Goal: Task Accomplishment & Management: Use online tool/utility

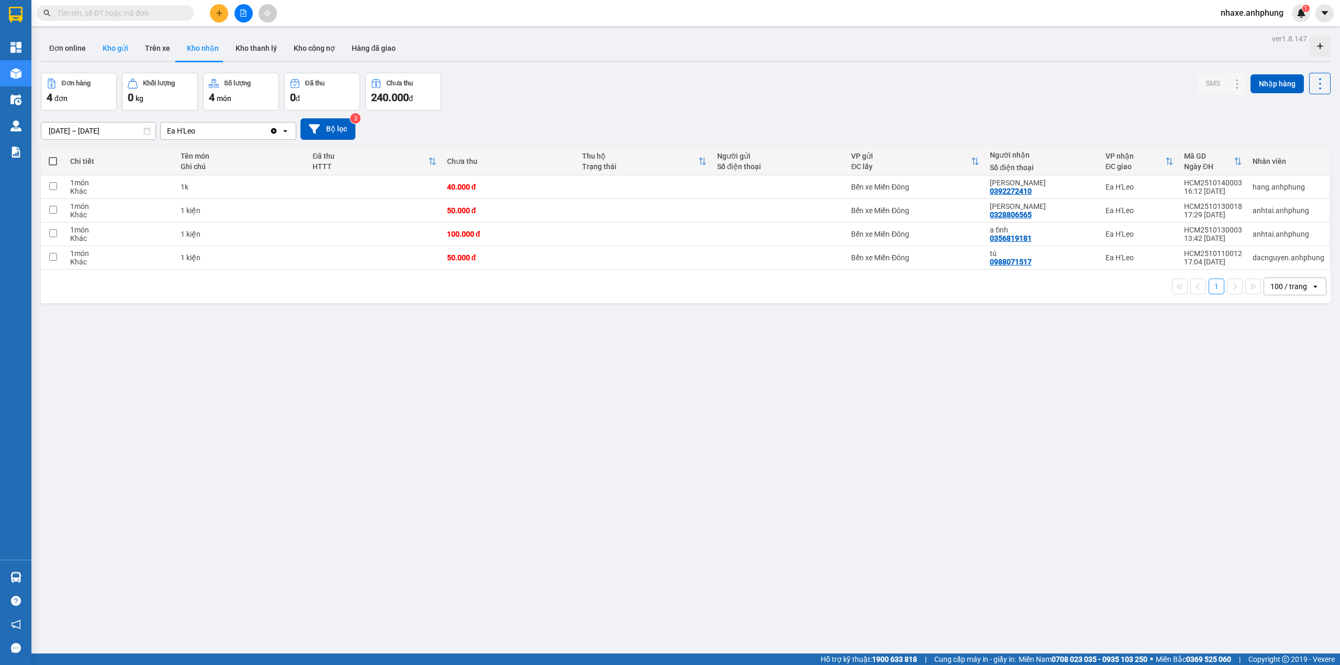
click at [111, 53] on button "Kho gửi" at bounding box center [115, 48] width 42 height 25
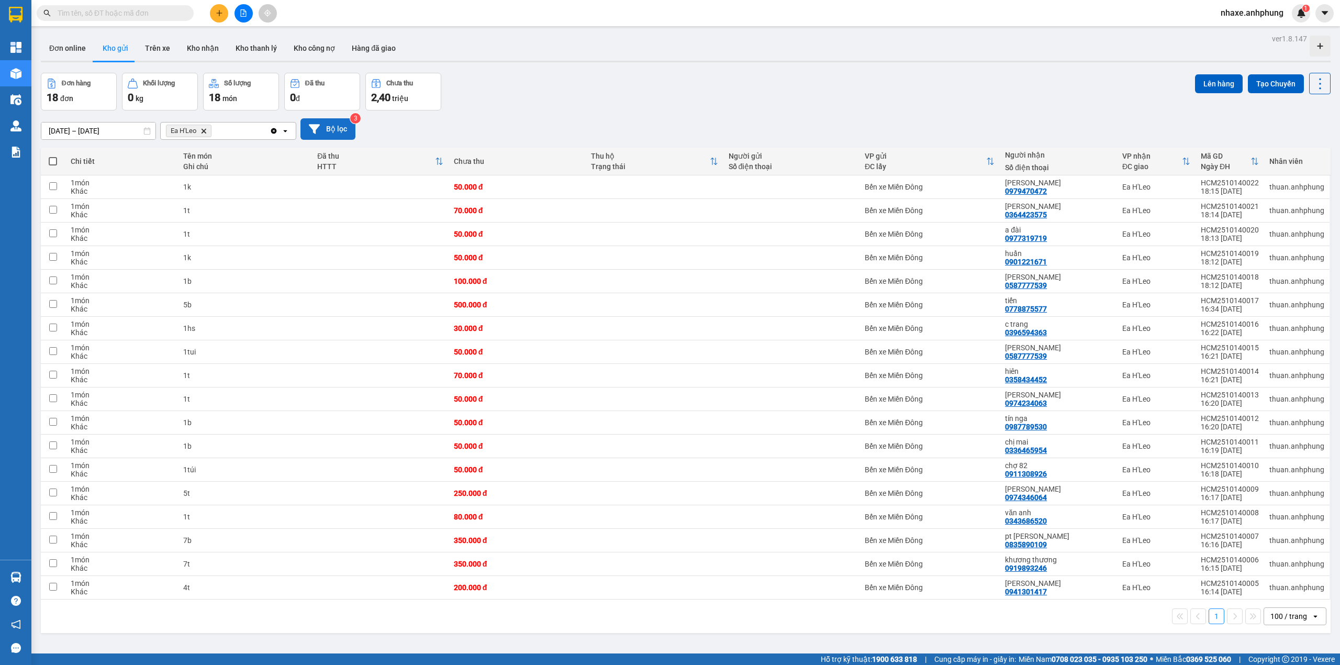
click at [339, 132] on button "Bộ lọc" at bounding box center [327, 128] width 55 height 21
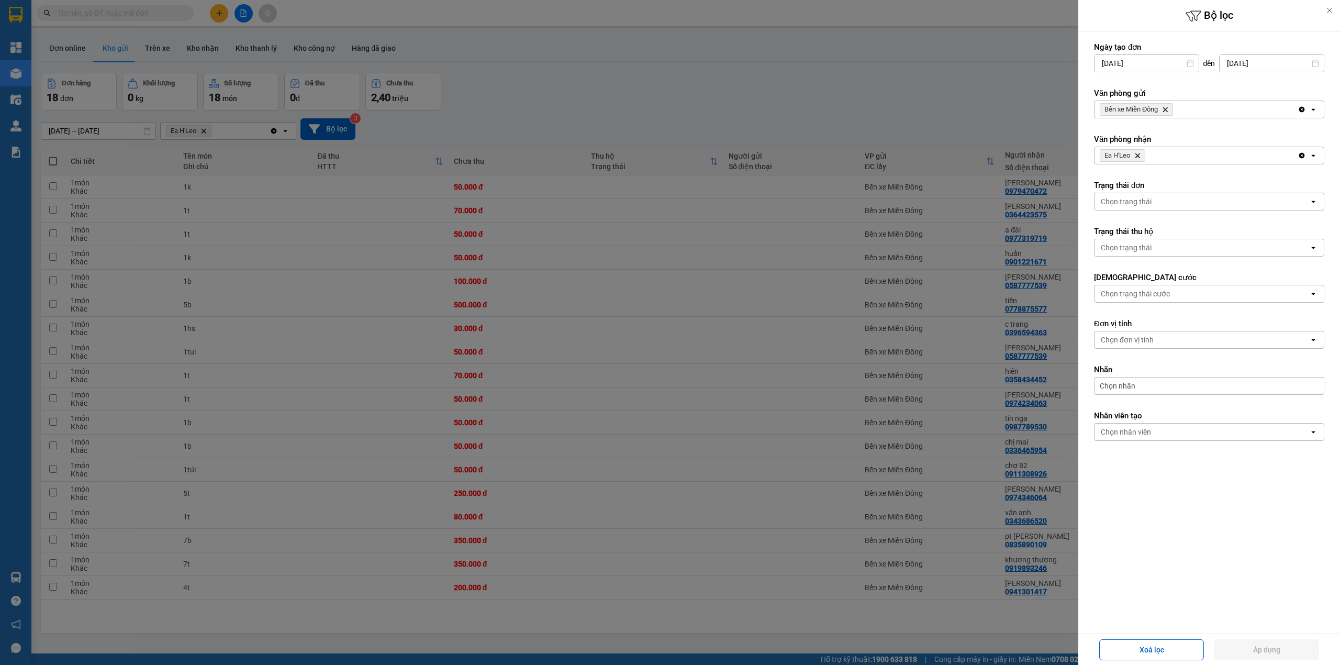
click at [1167, 109] on icon "Bến xe Miền Đông, close by backspace" at bounding box center [1165, 109] width 5 height 5
click at [1167, 109] on div "Chọn văn phòng" at bounding box center [1201, 109] width 215 height 17
click at [1141, 147] on div "Ea H'Leo" at bounding box center [1209, 151] width 230 height 19
click at [1140, 155] on icon "Delete" at bounding box center [1137, 155] width 6 height 6
click at [1141, 157] on div "Chọn văn phòng" at bounding box center [1127, 155] width 53 height 10
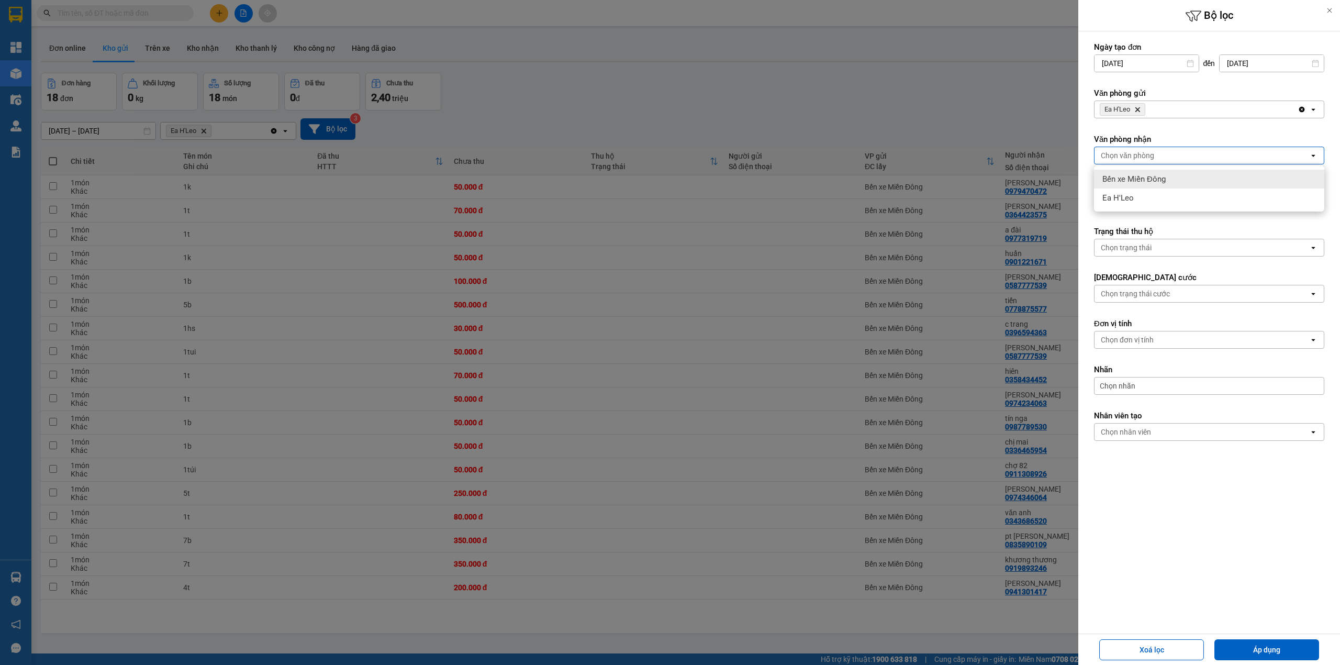
click at [1144, 176] on span "Bến xe Miền Đông" at bounding box center [1133, 179] width 63 height 10
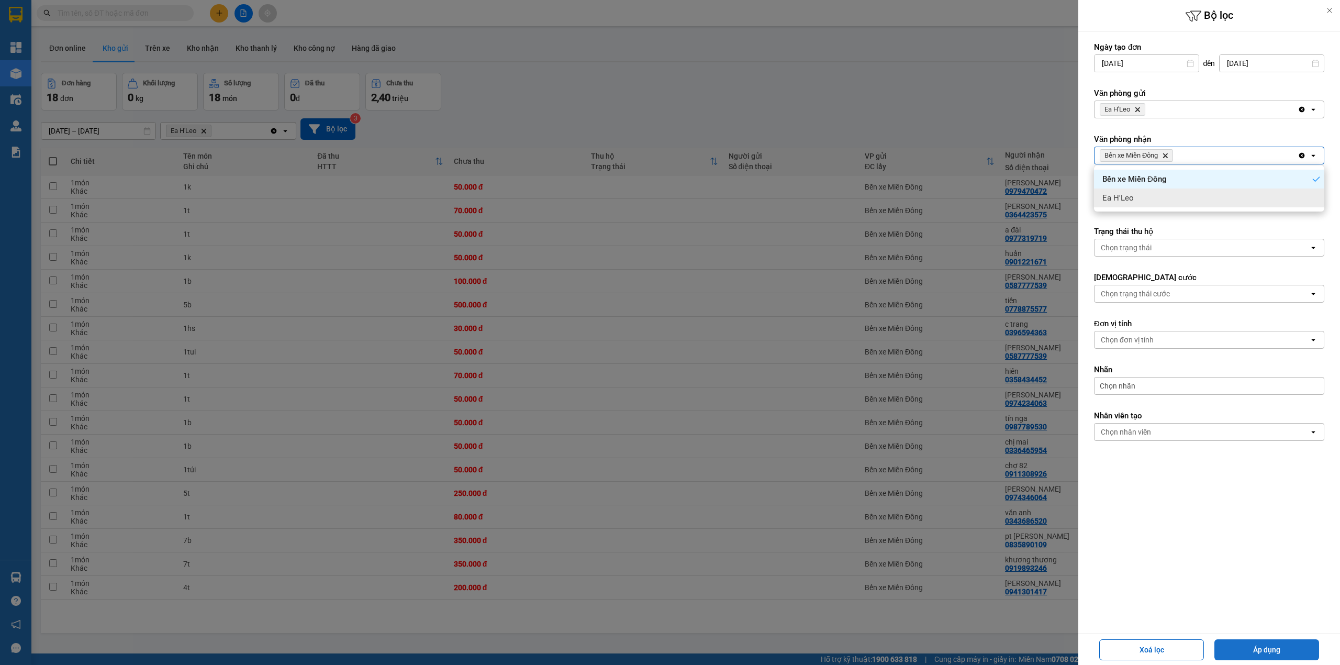
click at [1247, 652] on button "Áp dụng" at bounding box center [1266, 649] width 105 height 21
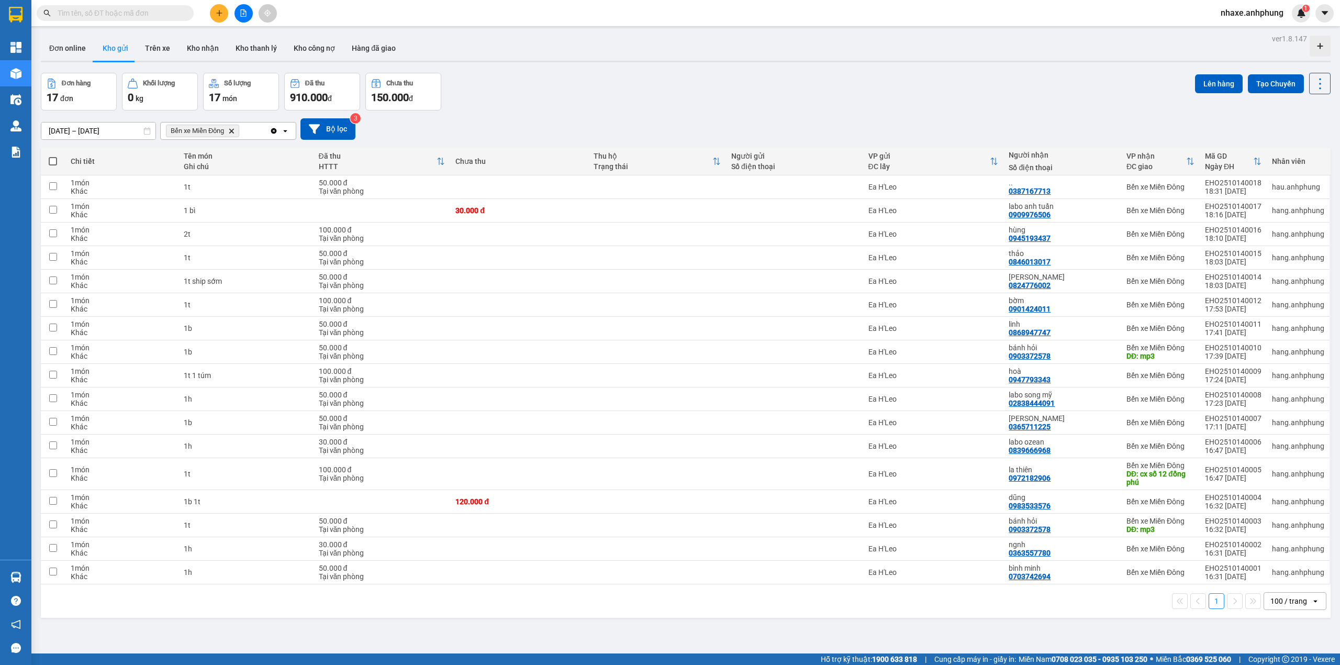
click at [50, 158] on span at bounding box center [53, 161] width 8 height 8
click at [53, 156] on input "checkbox" at bounding box center [53, 156] width 0 height 0
checkbox input "true"
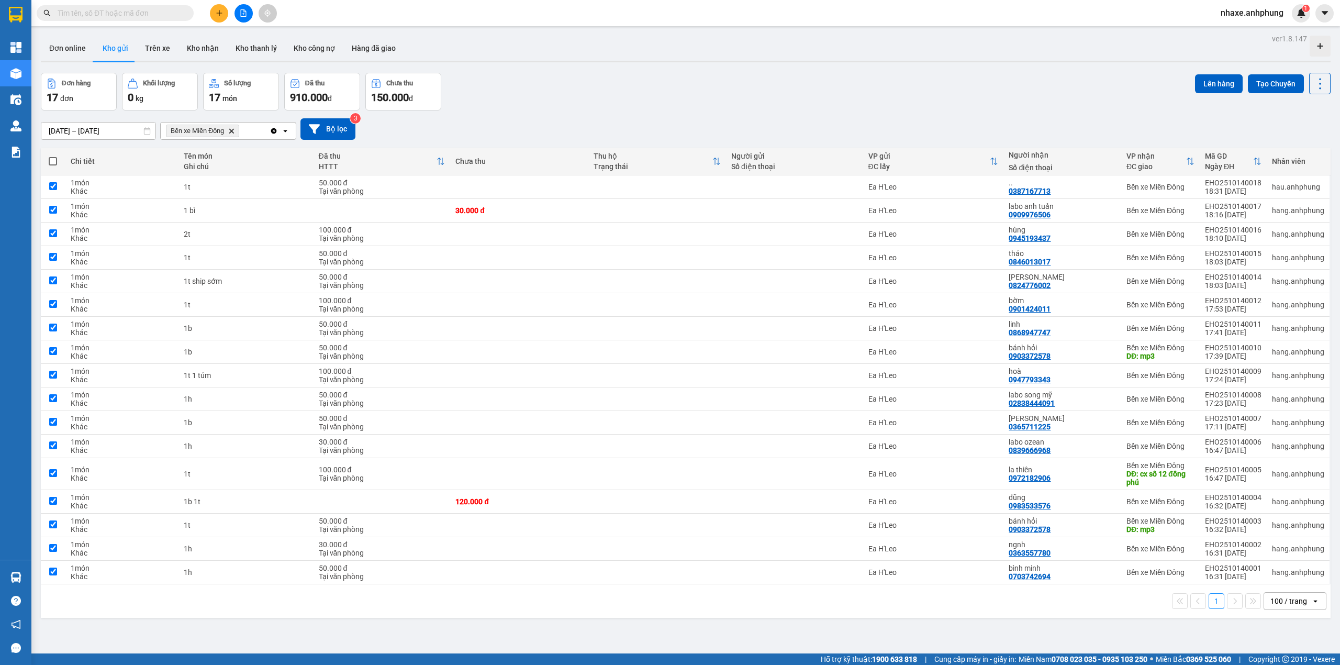
checkbox input "true"
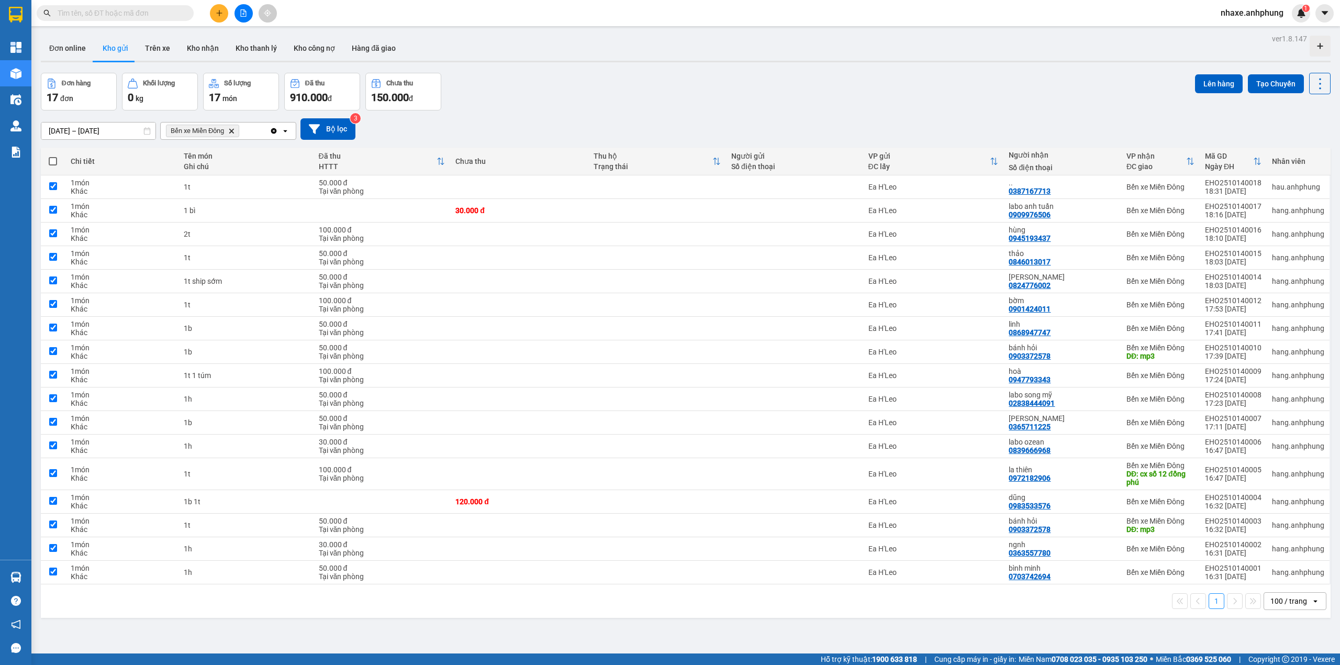
checkbox input "true"
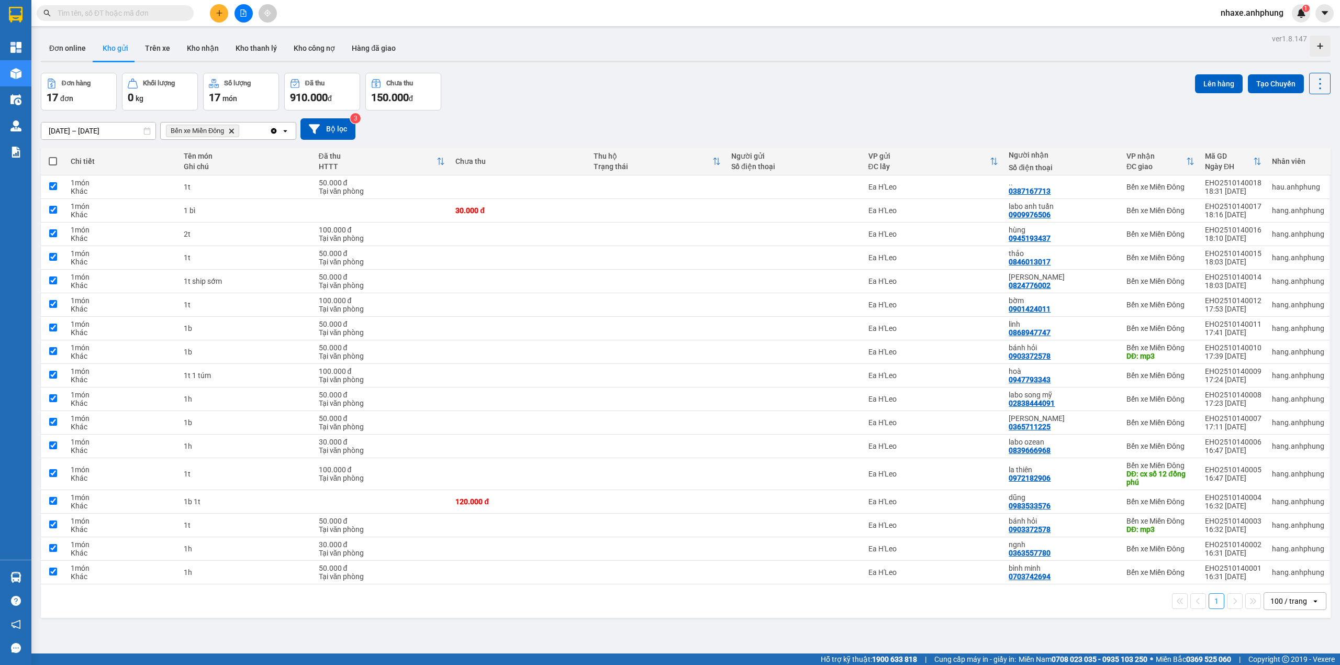
checkbox input "true"
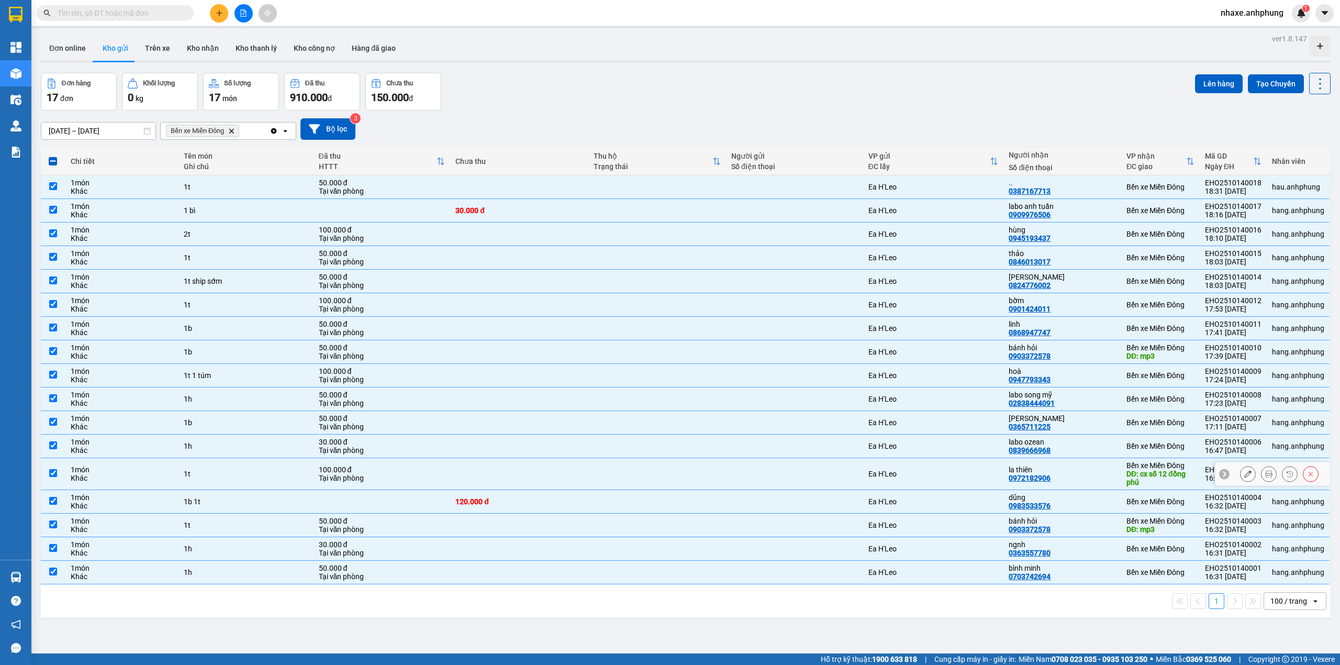
click at [1056, 472] on div "la thiên" at bounding box center [1062, 469] width 107 height 8
checkbox input "false"
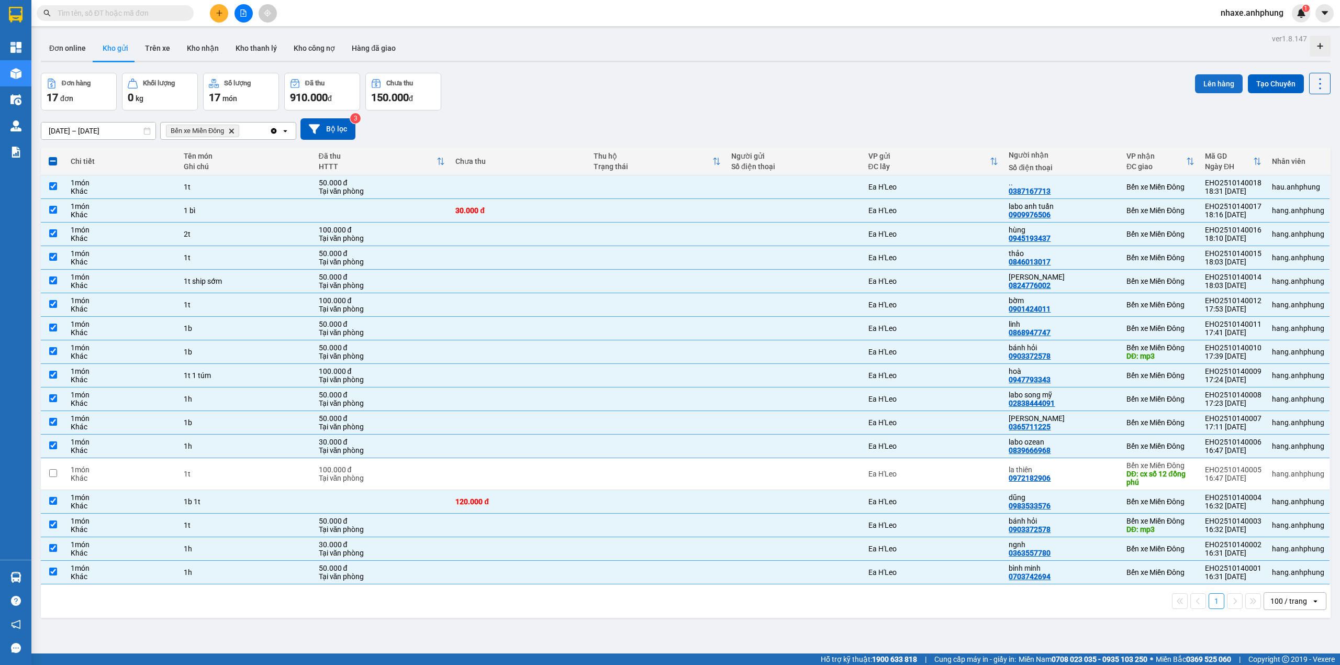
click at [1207, 84] on button "Lên hàng" at bounding box center [1219, 83] width 48 height 19
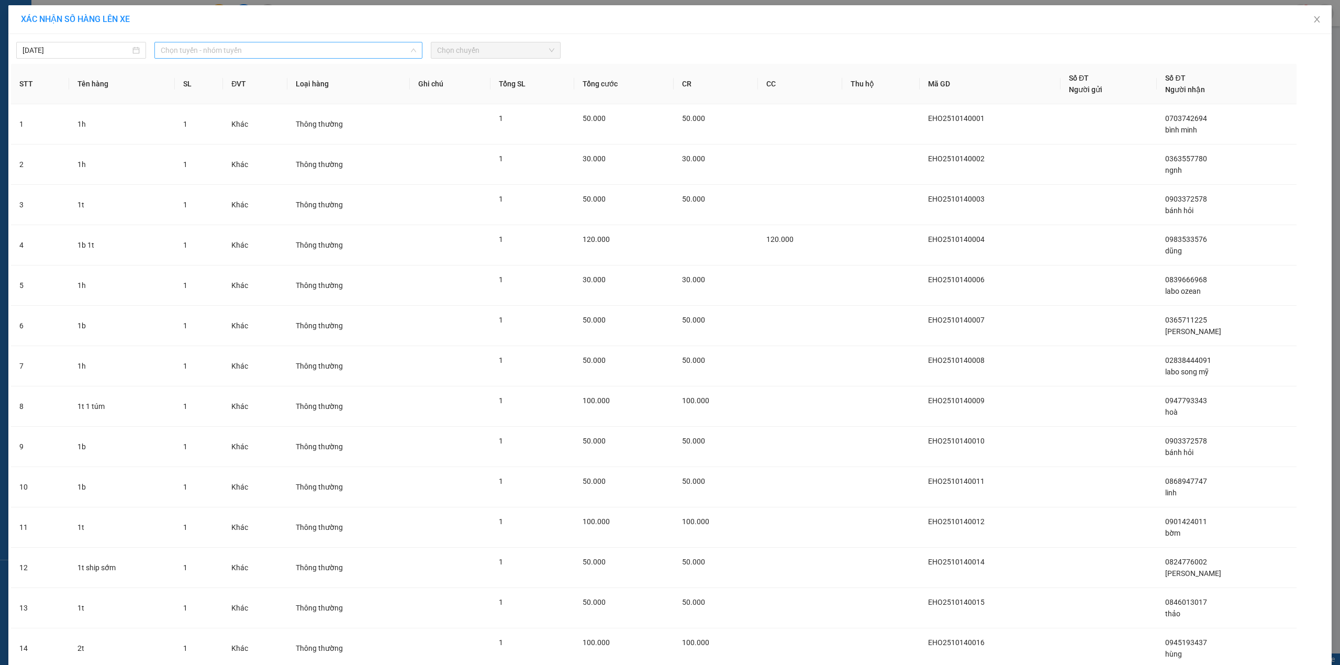
click at [287, 48] on span "Chọn tuyến - nhóm tuyến" at bounding box center [288, 50] width 255 height 16
click at [250, 111] on li "Ea H'[PERSON_NAME] - Hồ [PERSON_NAME]" at bounding box center [287, 105] width 266 height 17
click at [495, 53] on span "Chọn chuyến" at bounding box center [495, 50] width 117 height 16
click at [484, 91] on div "19:00 - 47B-006.67" at bounding box center [474, 88] width 82 height 12
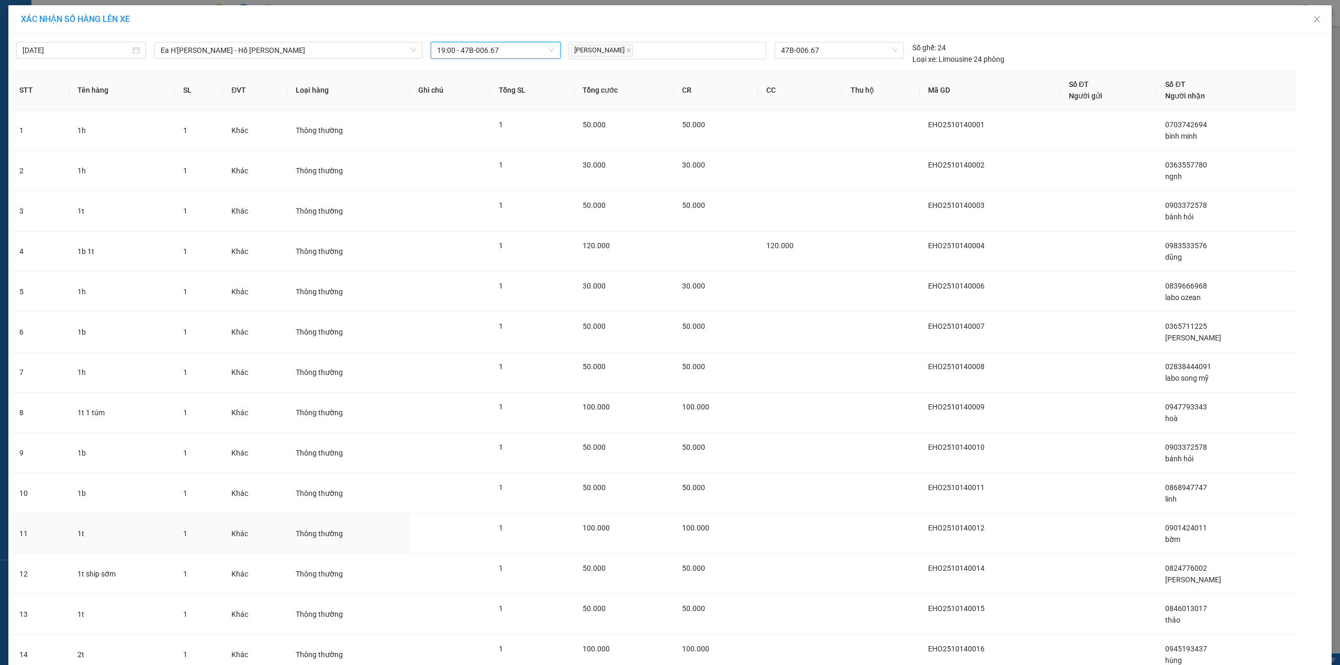
scroll to position [170, 0]
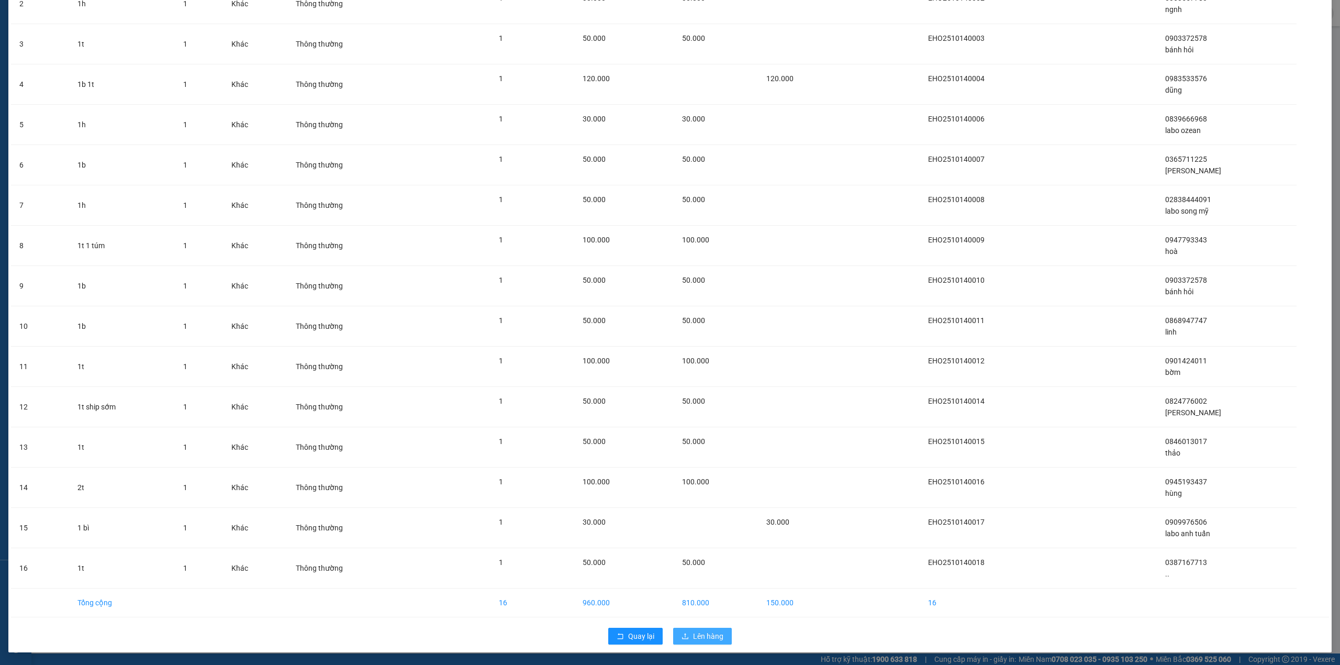
click at [704, 635] on span "Lên hàng" at bounding box center [708, 636] width 30 height 12
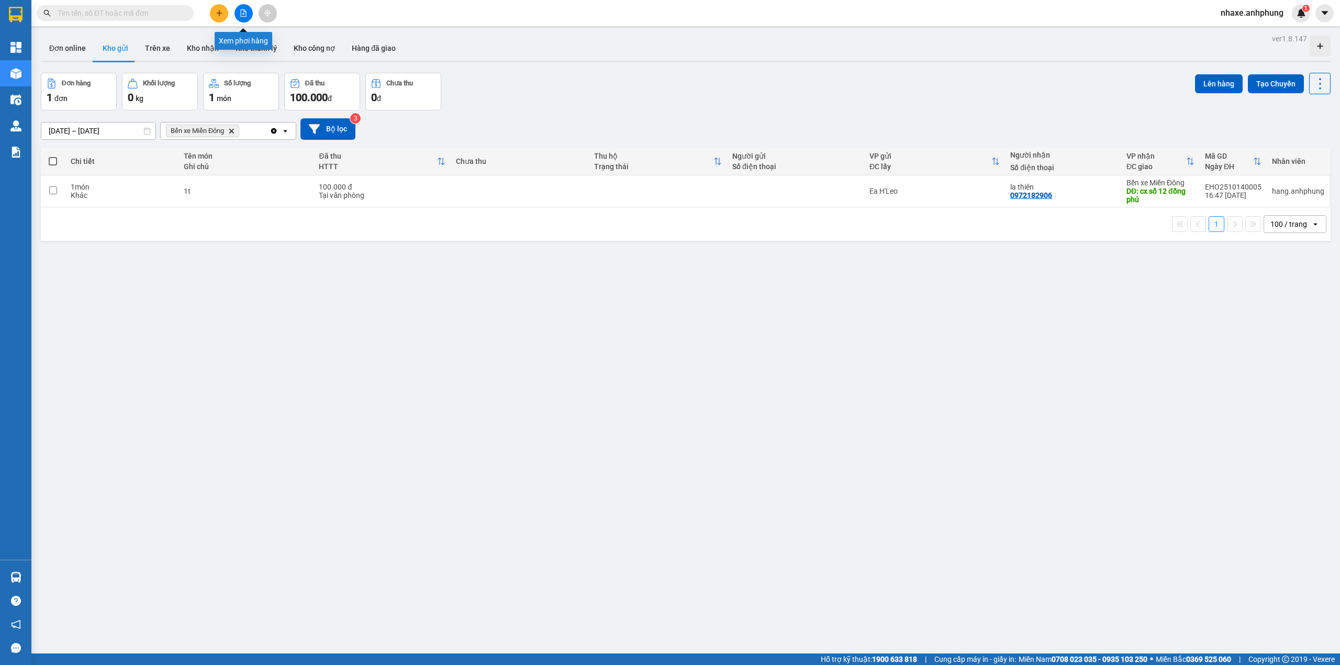
click at [239, 7] on button at bounding box center [243, 13] width 18 height 18
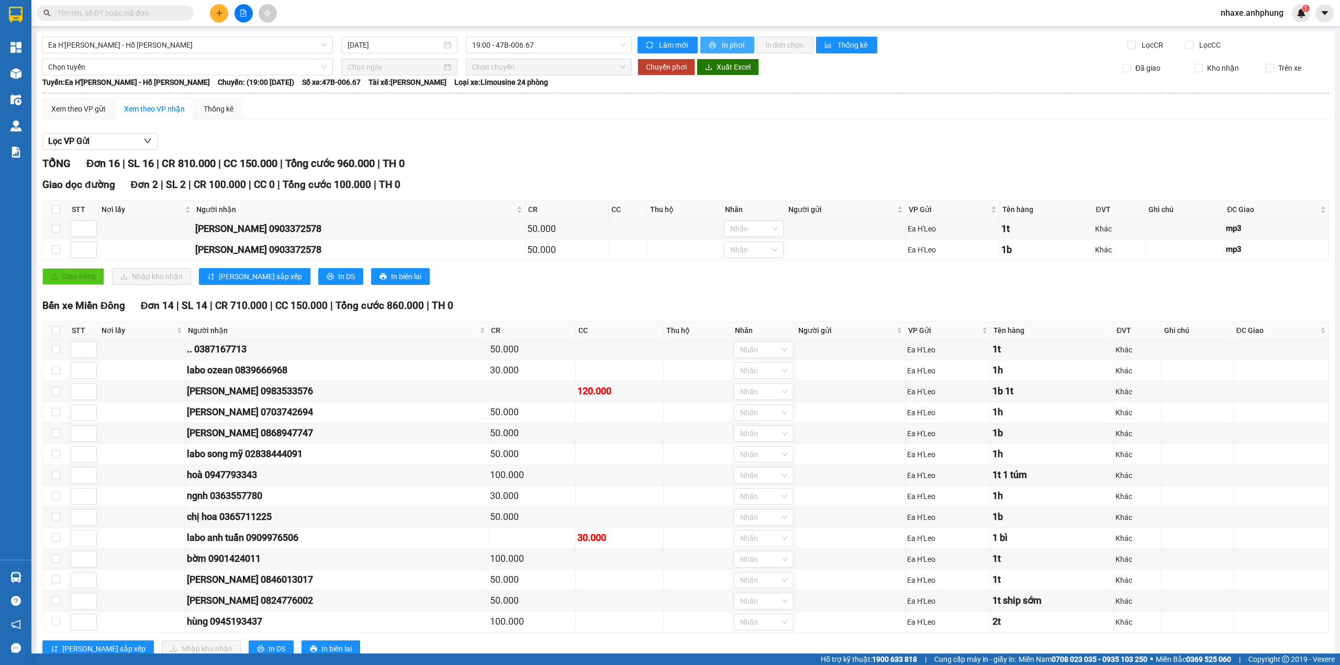
click at [723, 43] on span "In phơi" at bounding box center [734, 45] width 24 height 12
